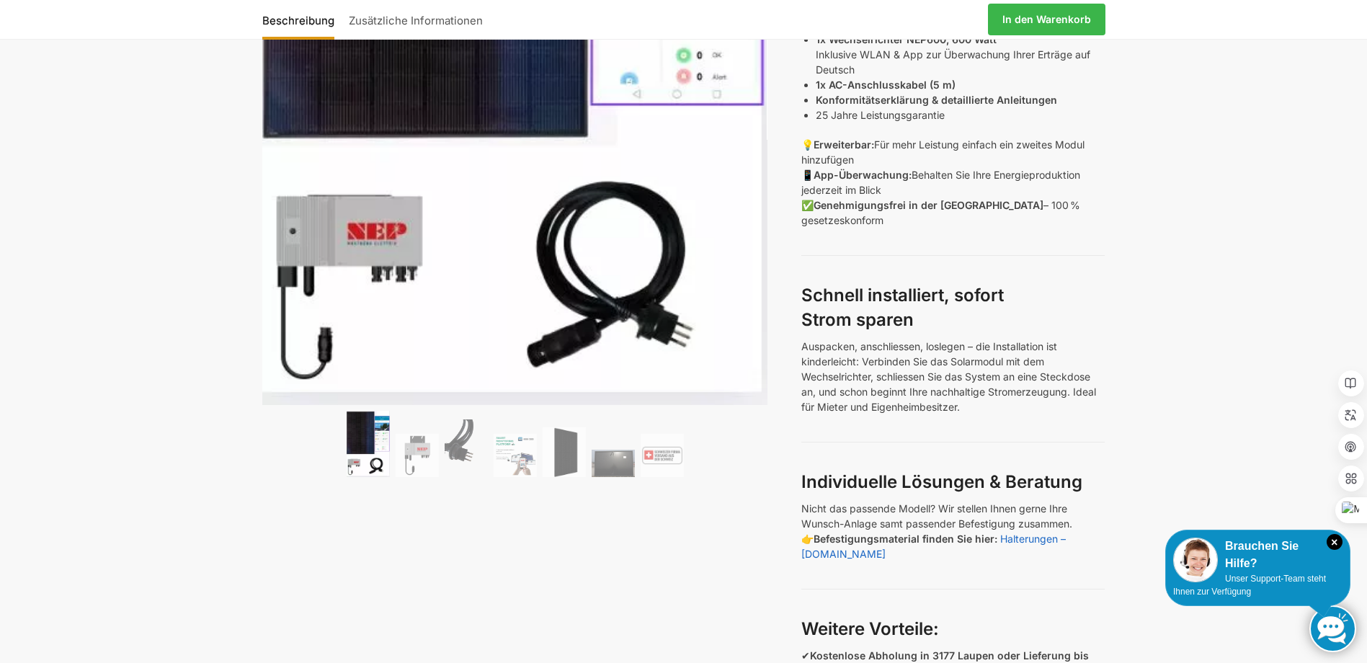
scroll to position [504, 0]
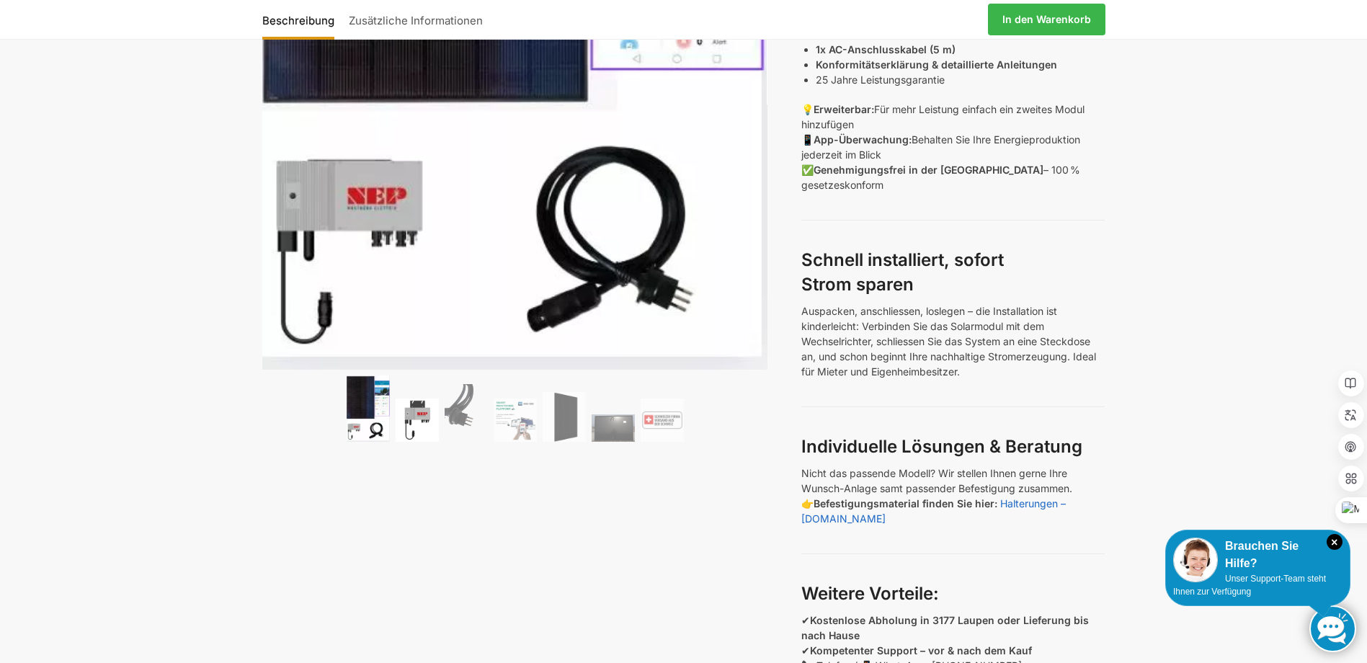
click at [421, 419] on img at bounding box center [417, 420] width 43 height 43
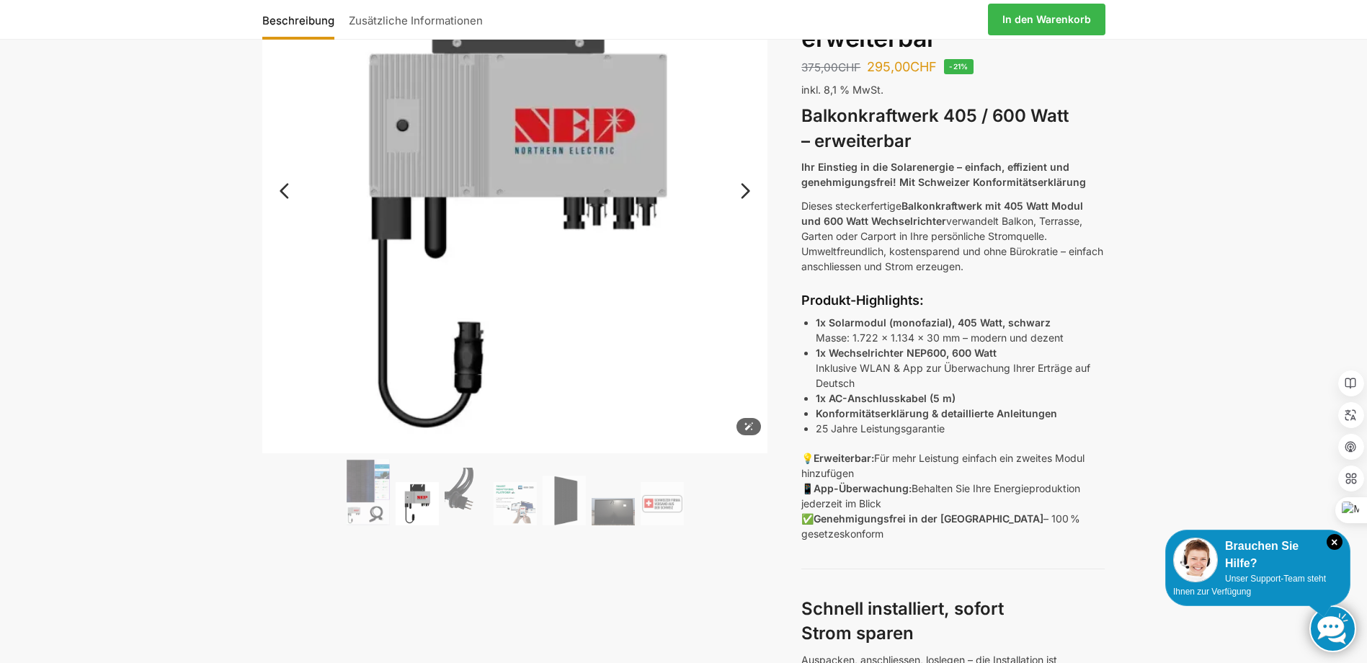
scroll to position [144, 0]
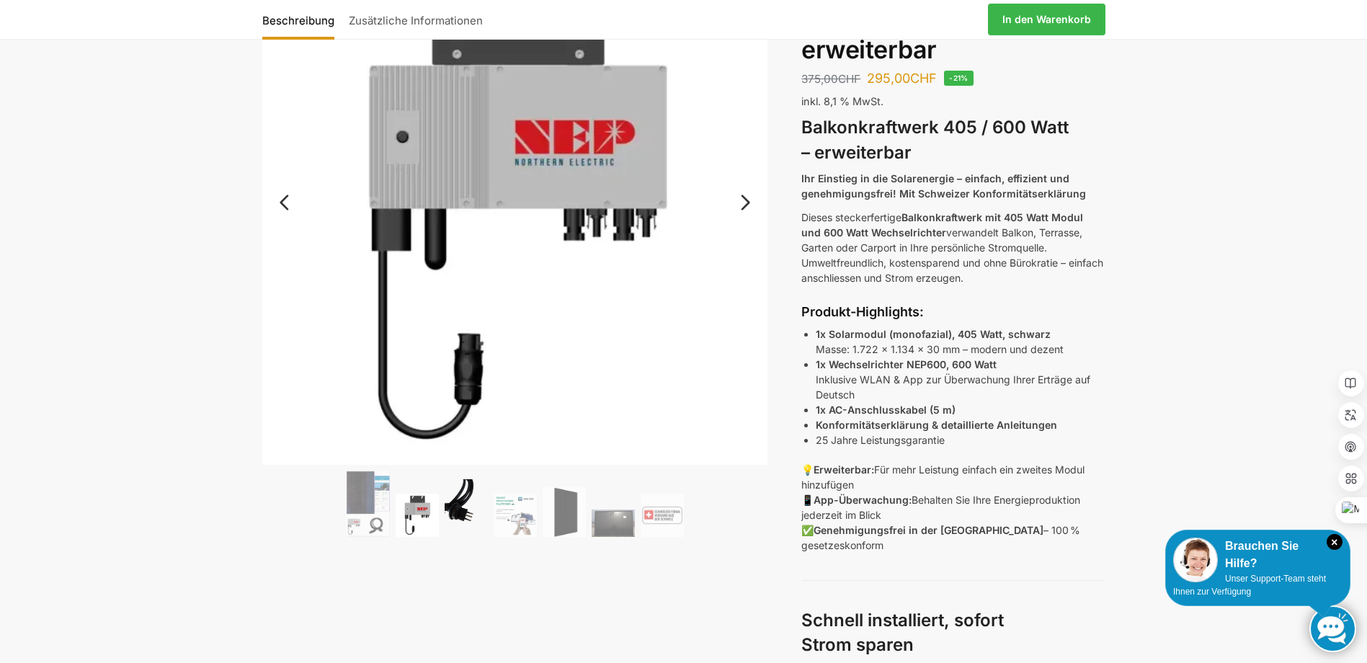
click at [463, 520] on img at bounding box center [466, 508] width 43 height 58
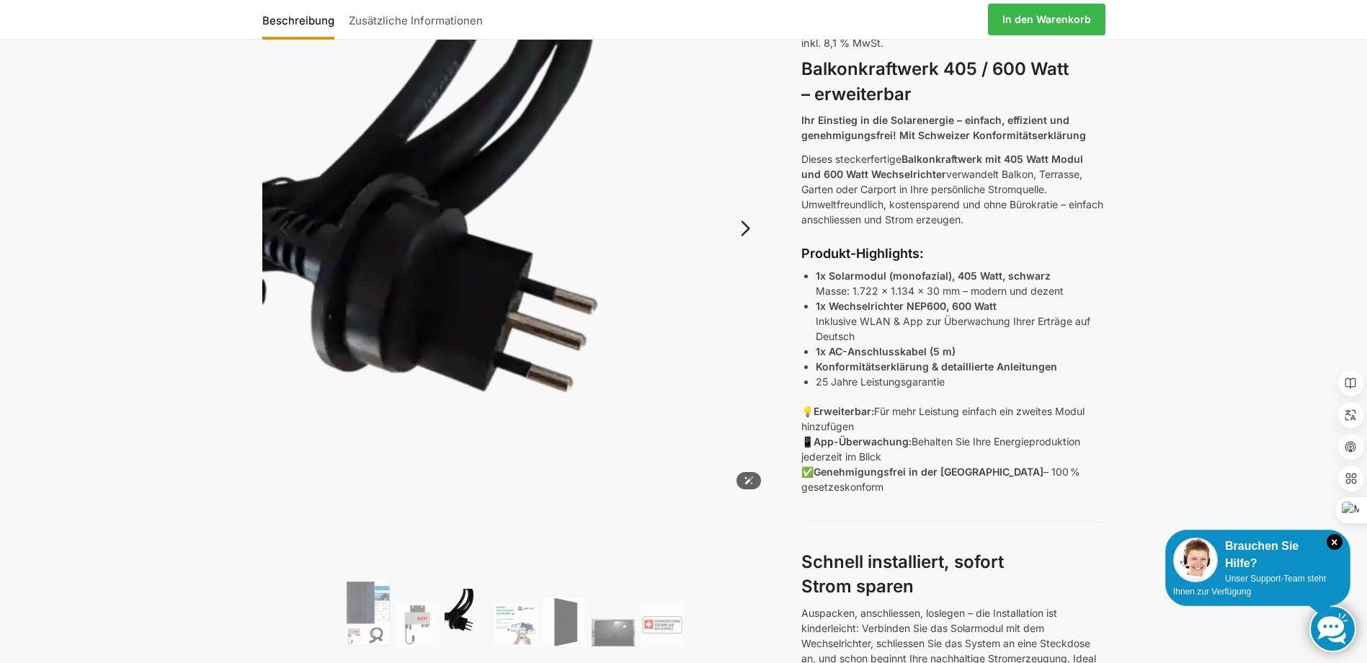
scroll to position [288, 0]
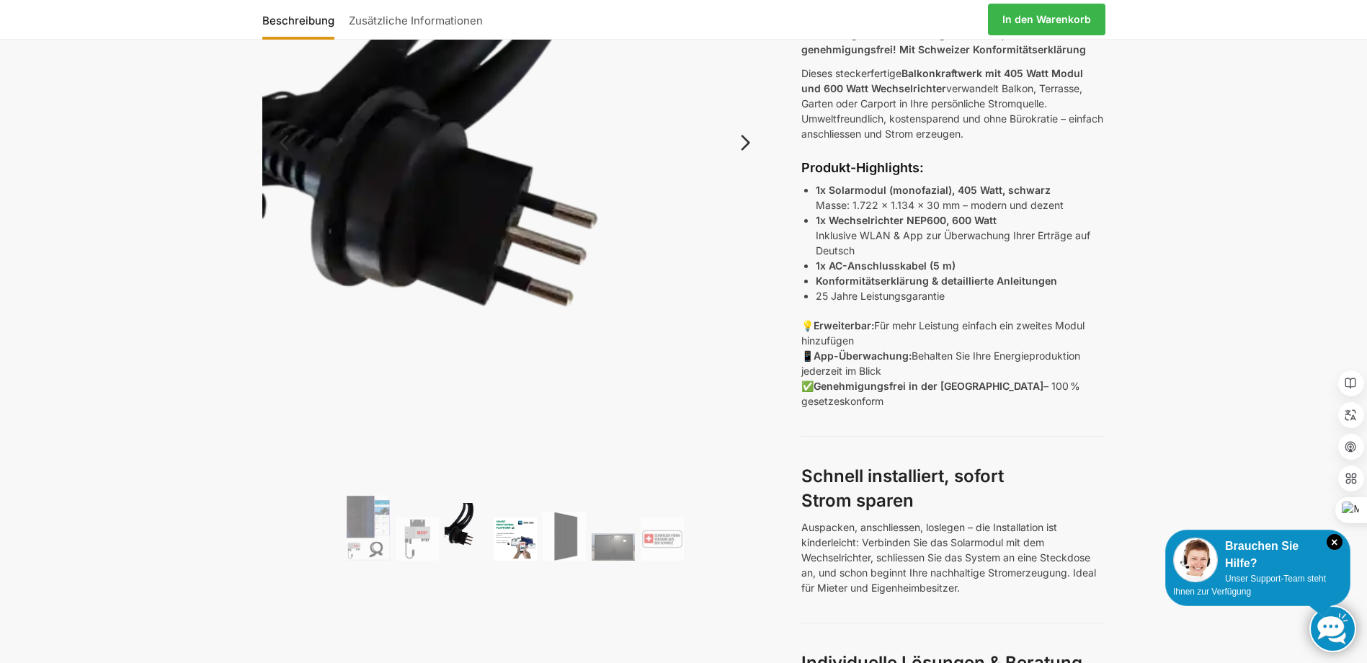
click at [507, 531] on img at bounding box center [515, 538] width 43 height 43
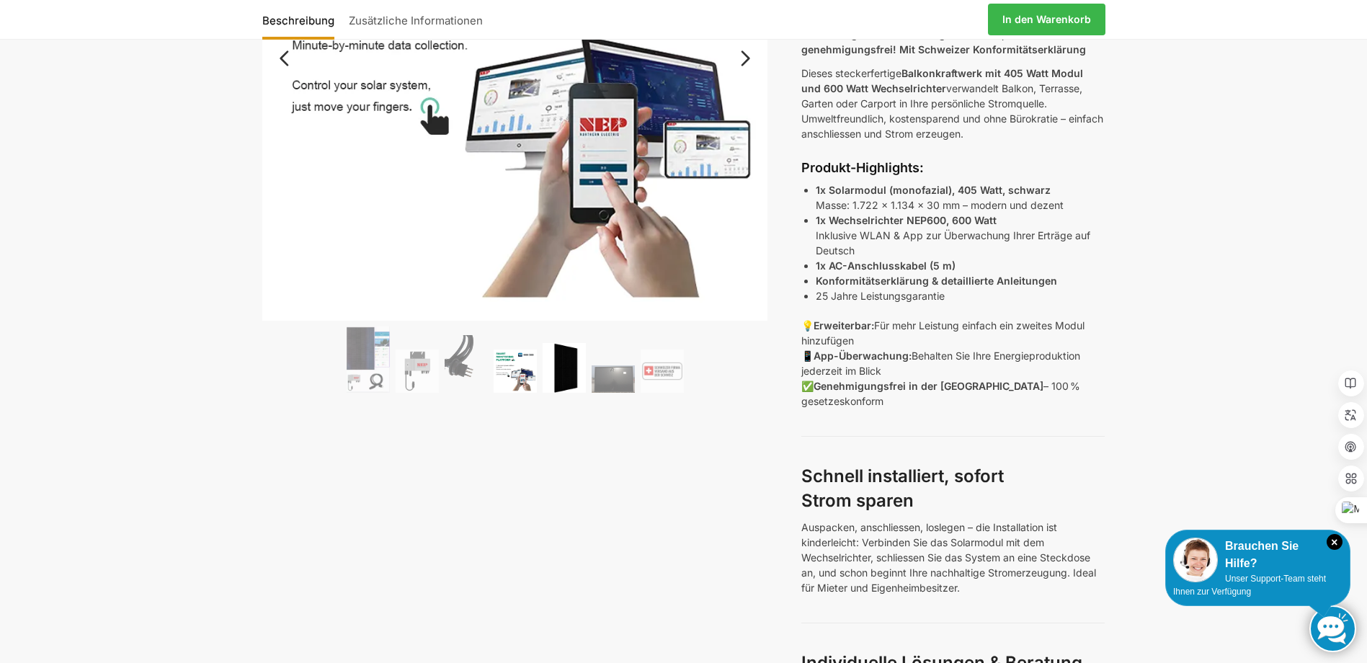
click at [574, 377] on img at bounding box center [564, 368] width 43 height 50
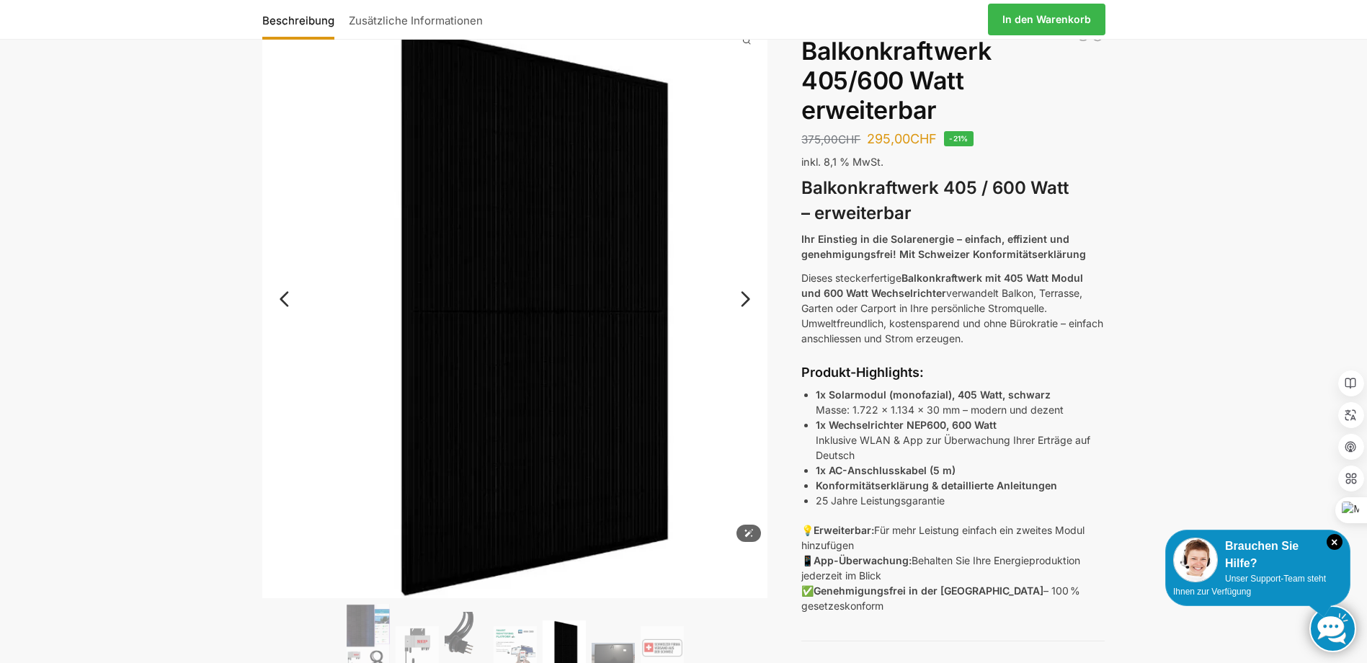
scroll to position [72, 0]
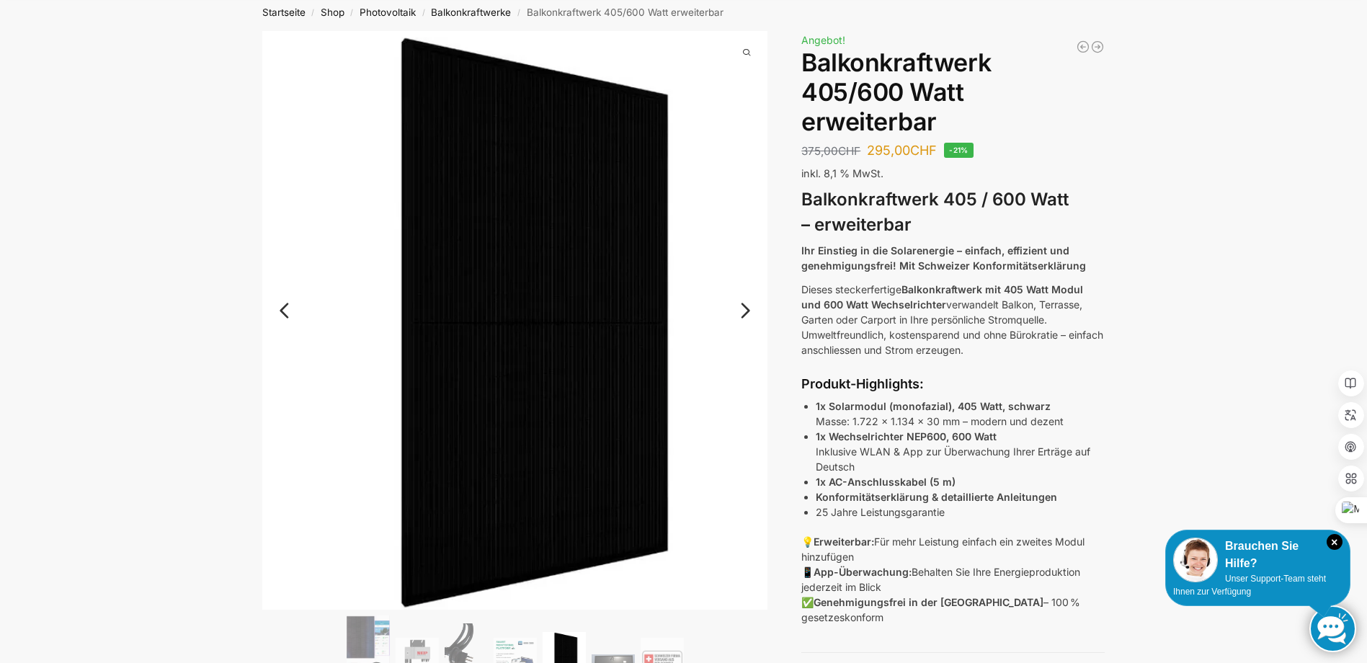
click at [750, 314] on link "Next" at bounding box center [743, 318] width 48 height 14
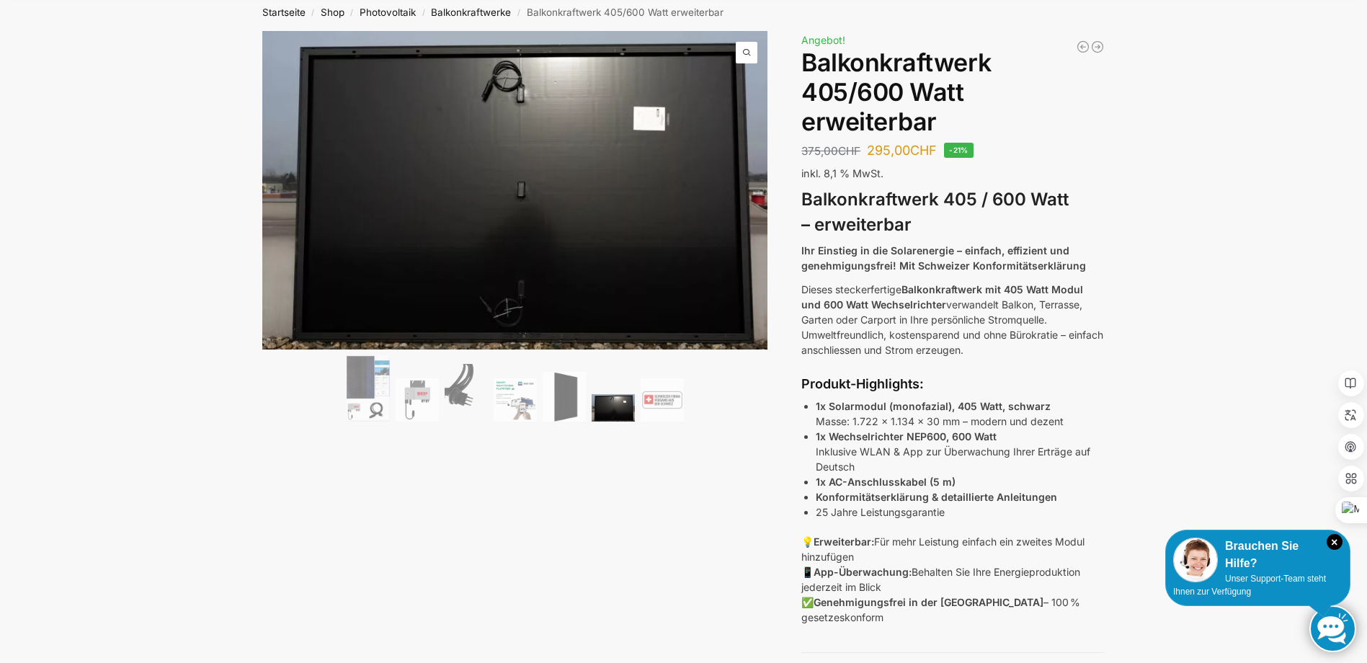
click at [618, 414] on img at bounding box center [613, 407] width 43 height 27
click at [667, 404] on img at bounding box center [662, 399] width 43 height 43
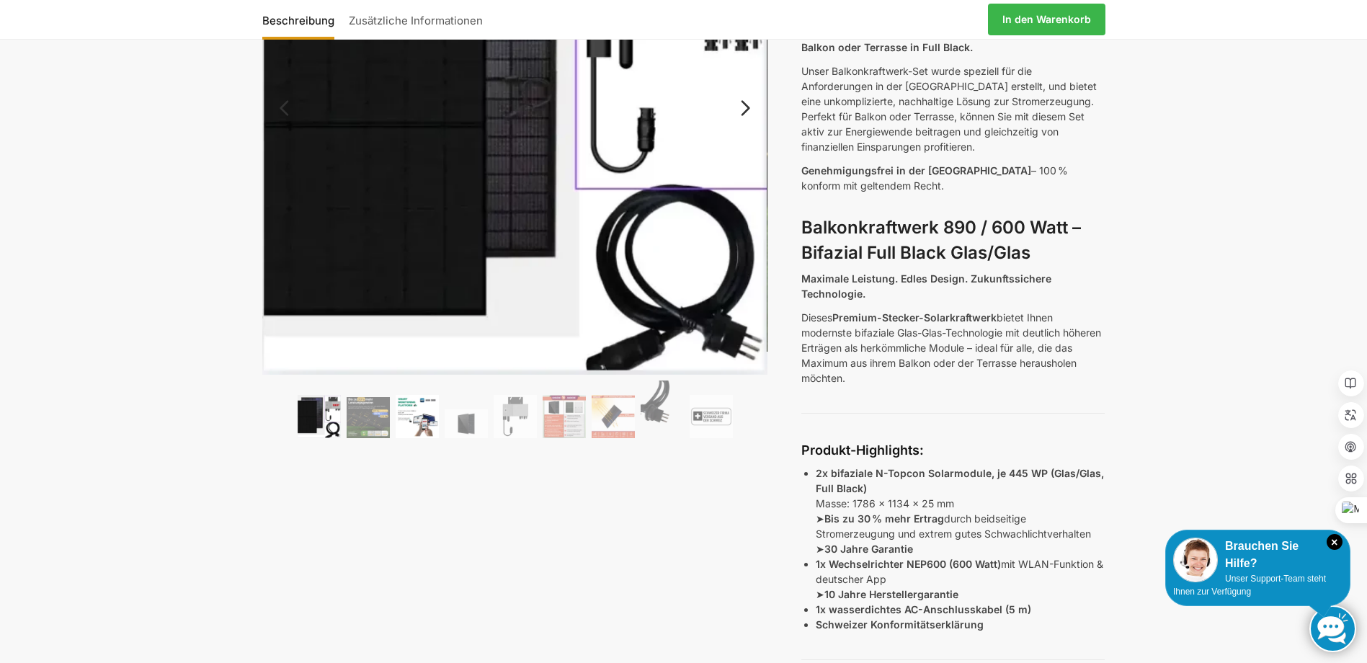
scroll to position [216, 0]
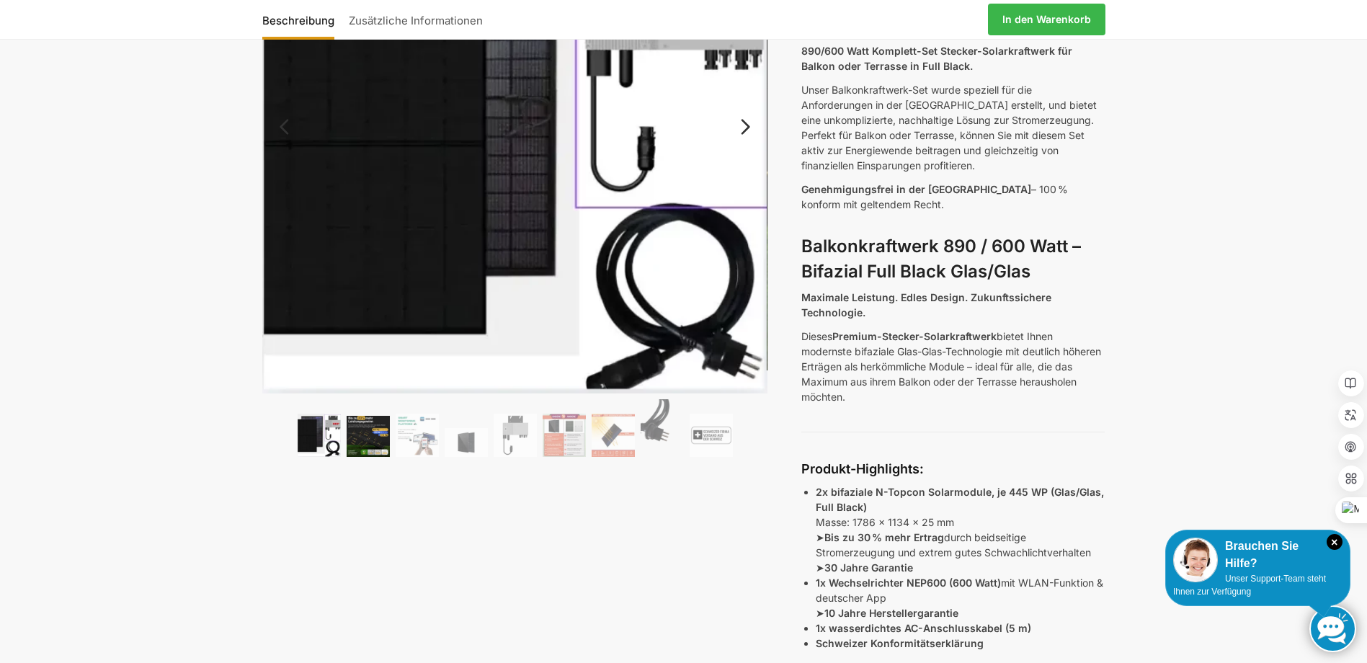
click at [352, 430] on img at bounding box center [368, 436] width 43 height 41
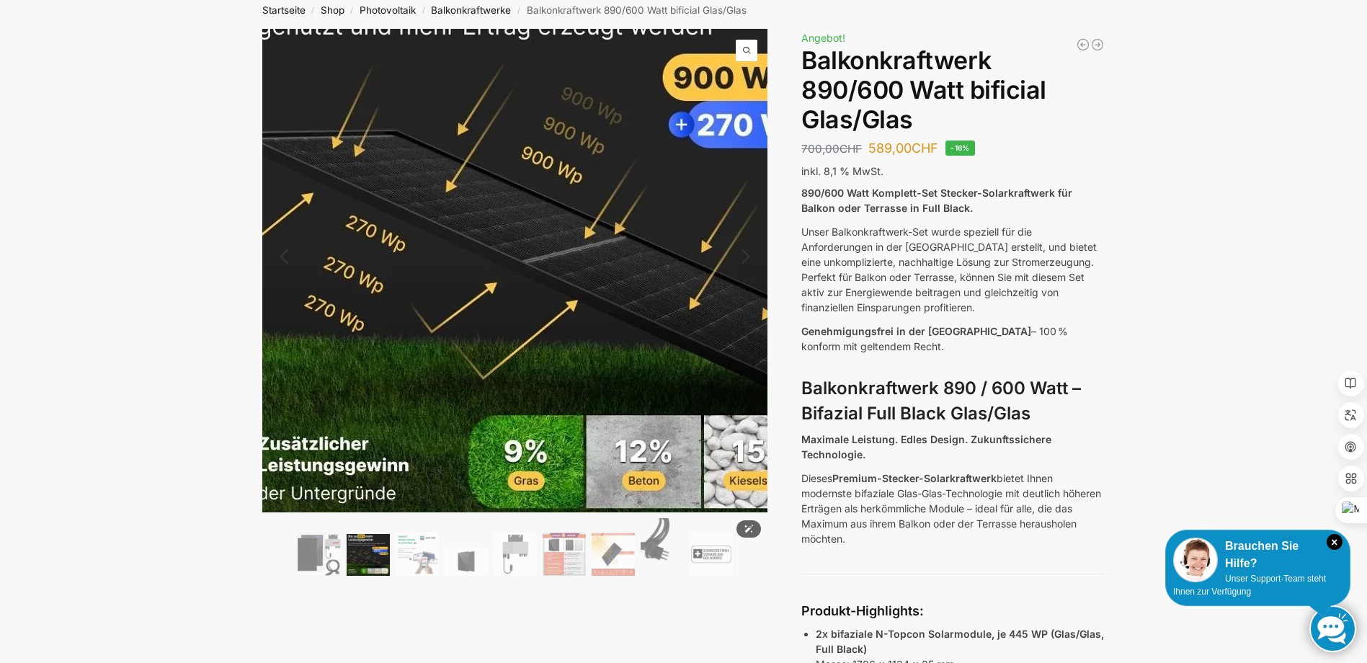
scroll to position [0, 0]
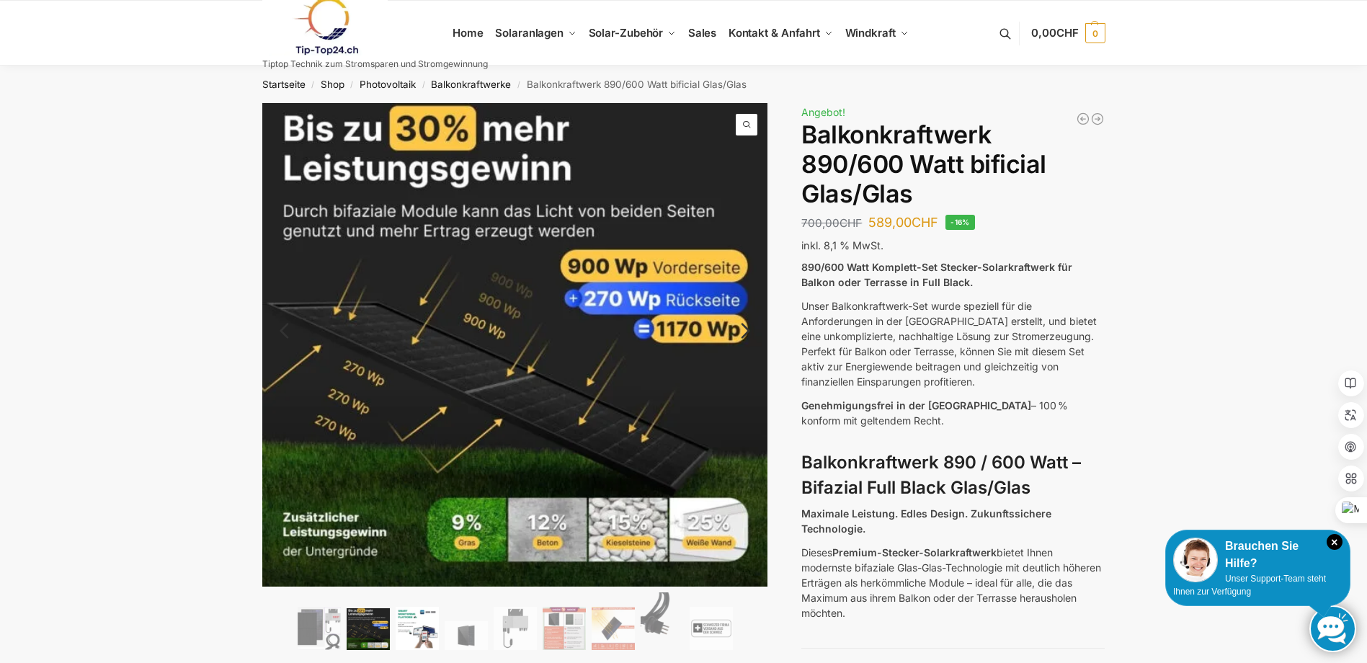
click at [412, 633] on img at bounding box center [417, 628] width 43 height 43
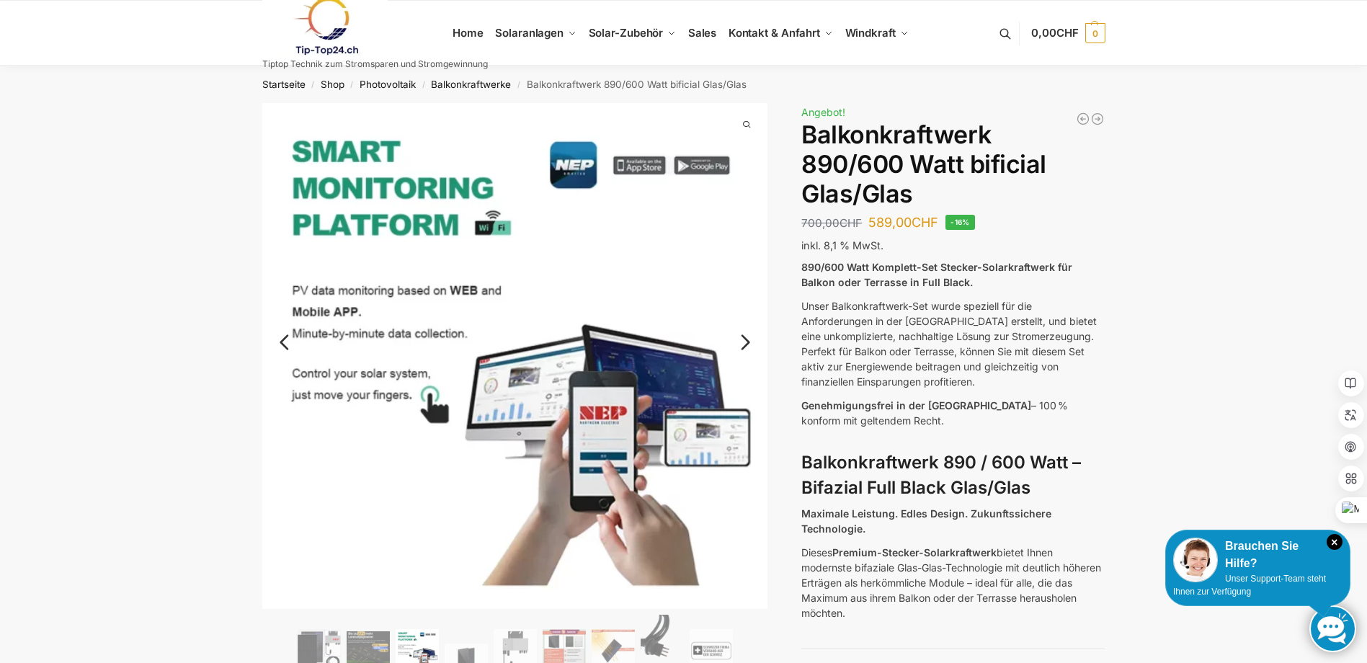
click at [462, 642] on ol at bounding box center [515, 646] width 506 height 62
click at [517, 652] on img at bounding box center [515, 650] width 43 height 43
